Goal: Task Accomplishment & Management: Manage account settings

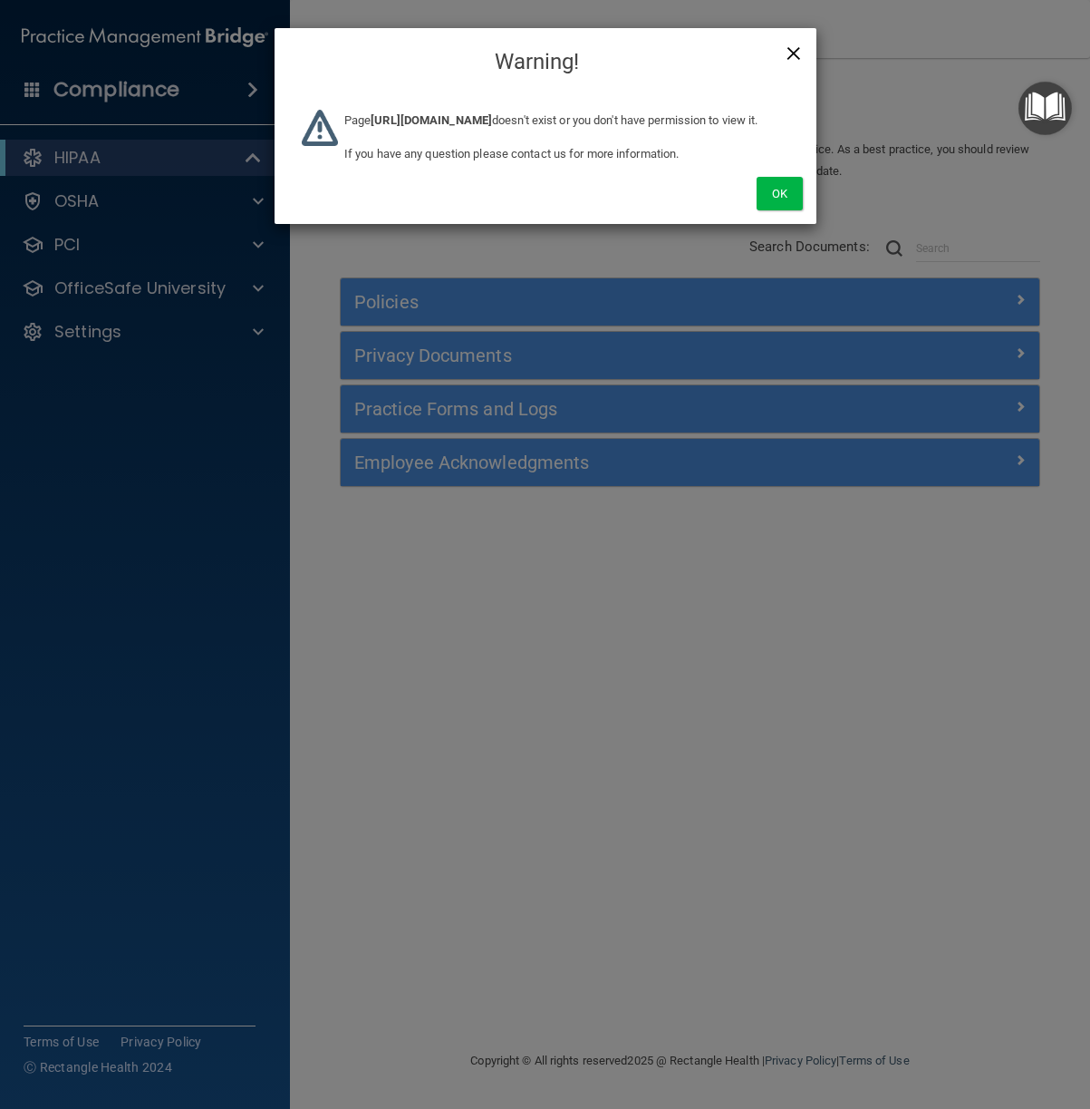
click at [800, 42] on span "×" at bounding box center [794, 51] width 16 height 36
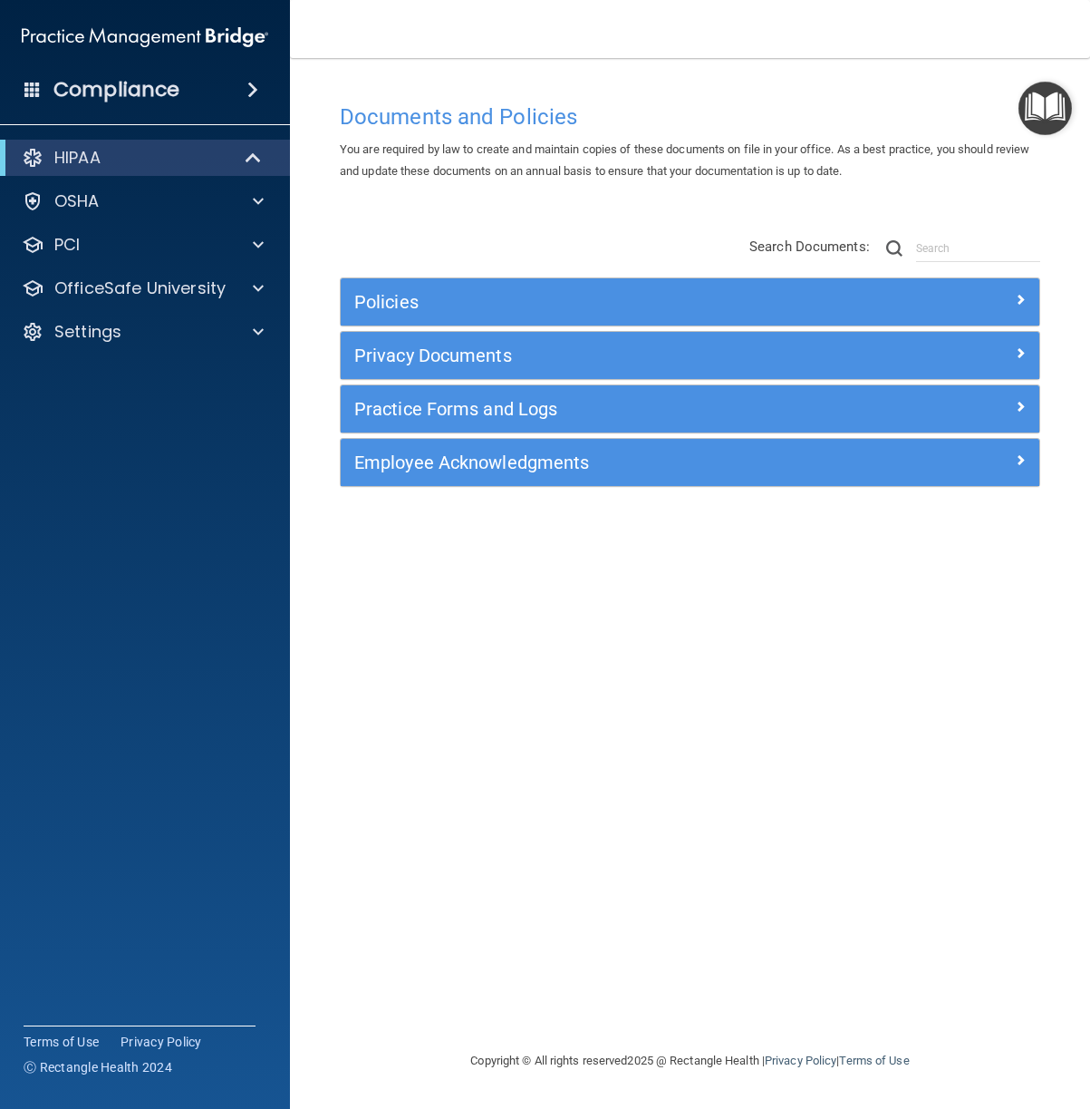
click at [667, 586] on div "Documents and Policies You are required by law to create and maintain copies of…" at bounding box center [690, 571] width 728 height 955
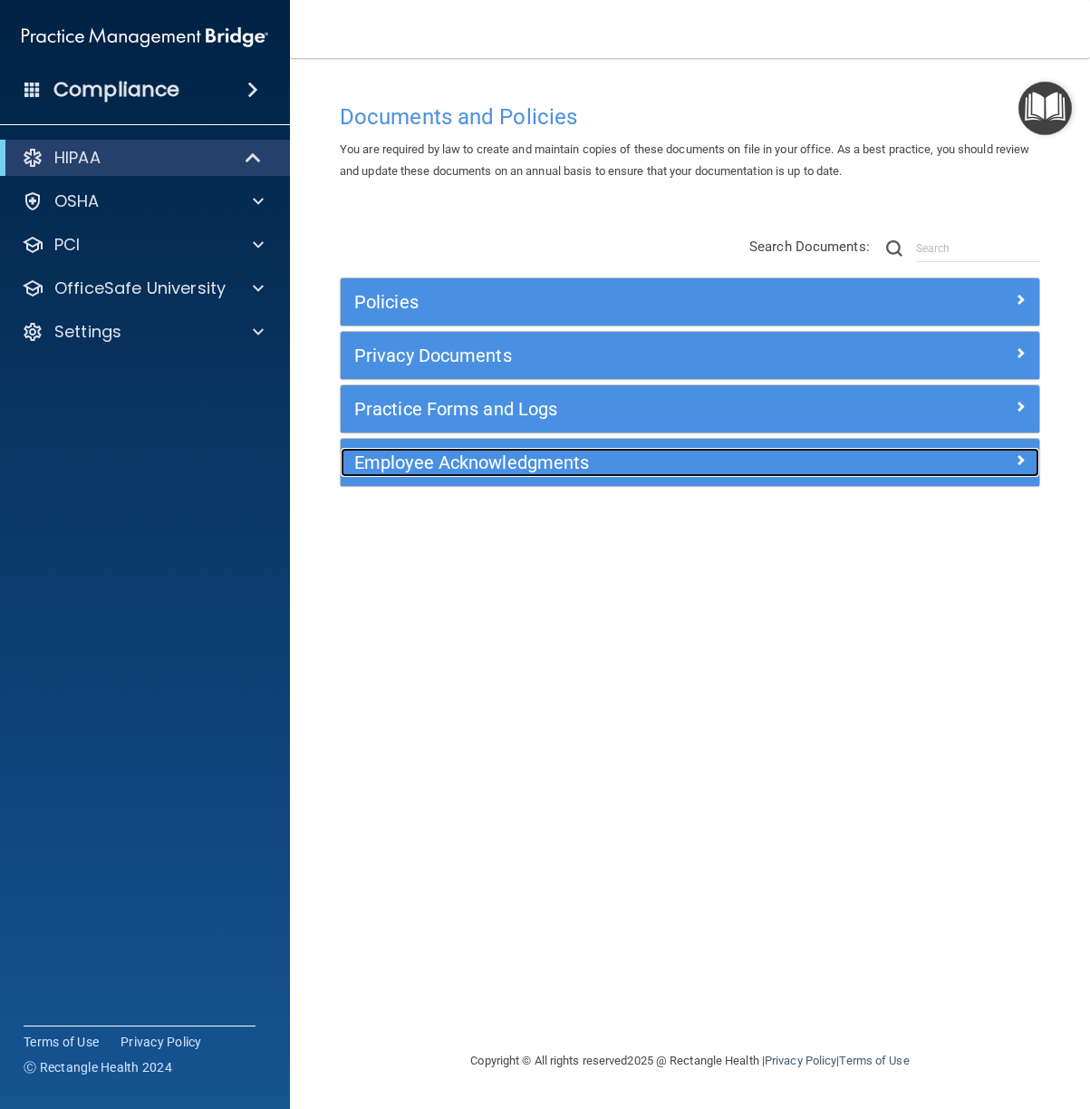
click at [646, 465] on h5 "Employee Acknowledgments" at bounding box center [602, 462] width 497 height 20
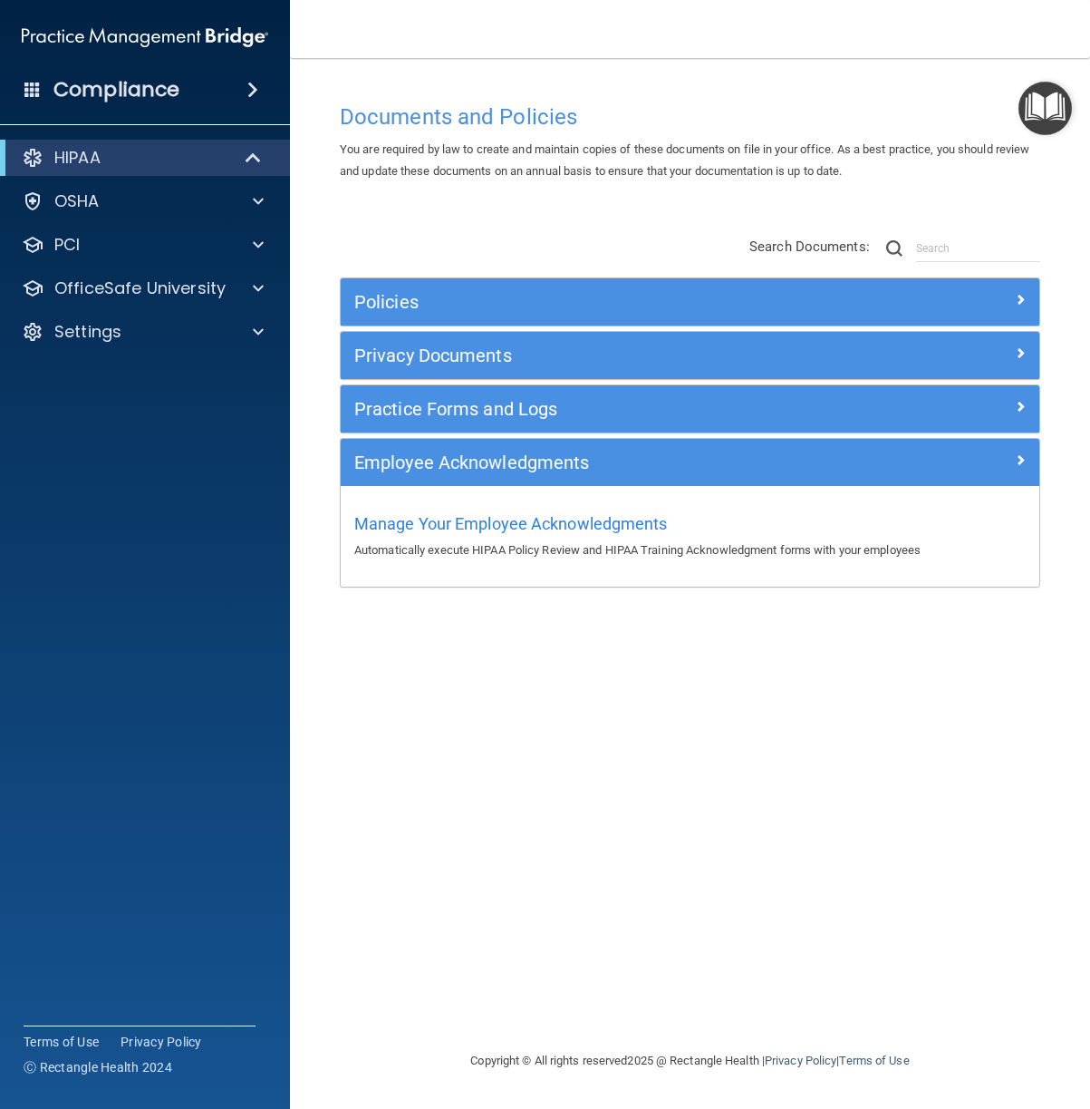
click at [650, 551] on p "Automatically execute HIPAA Policy Review and HIPAA Training Acknowledgment for…" at bounding box center [690, 550] width 672 height 22
click at [633, 524] on span "Manage Your Employee Acknowledgments" at bounding box center [511, 523] width 314 height 19
